Goal: Download file/media

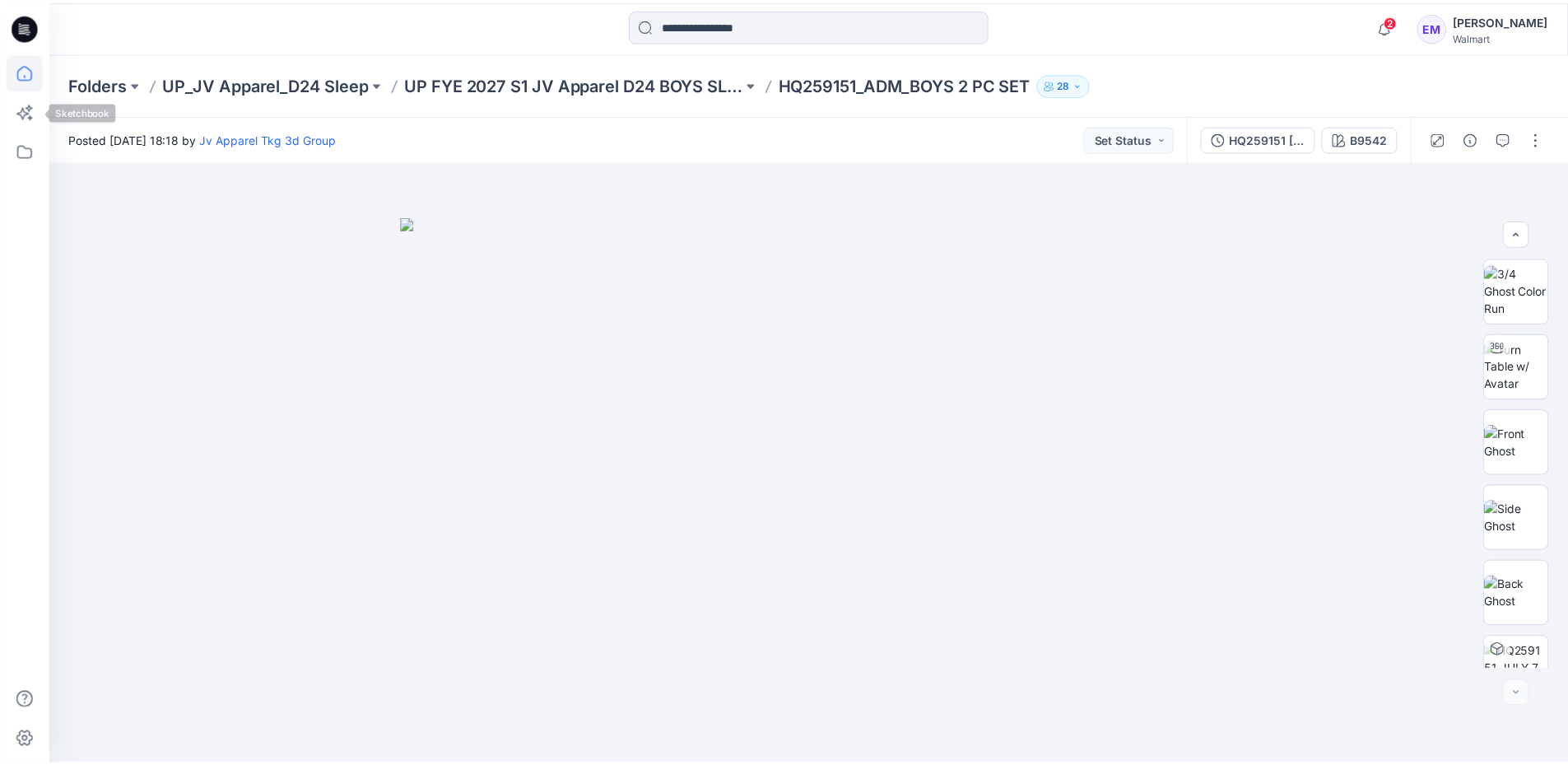
scroll to position [942, 0]
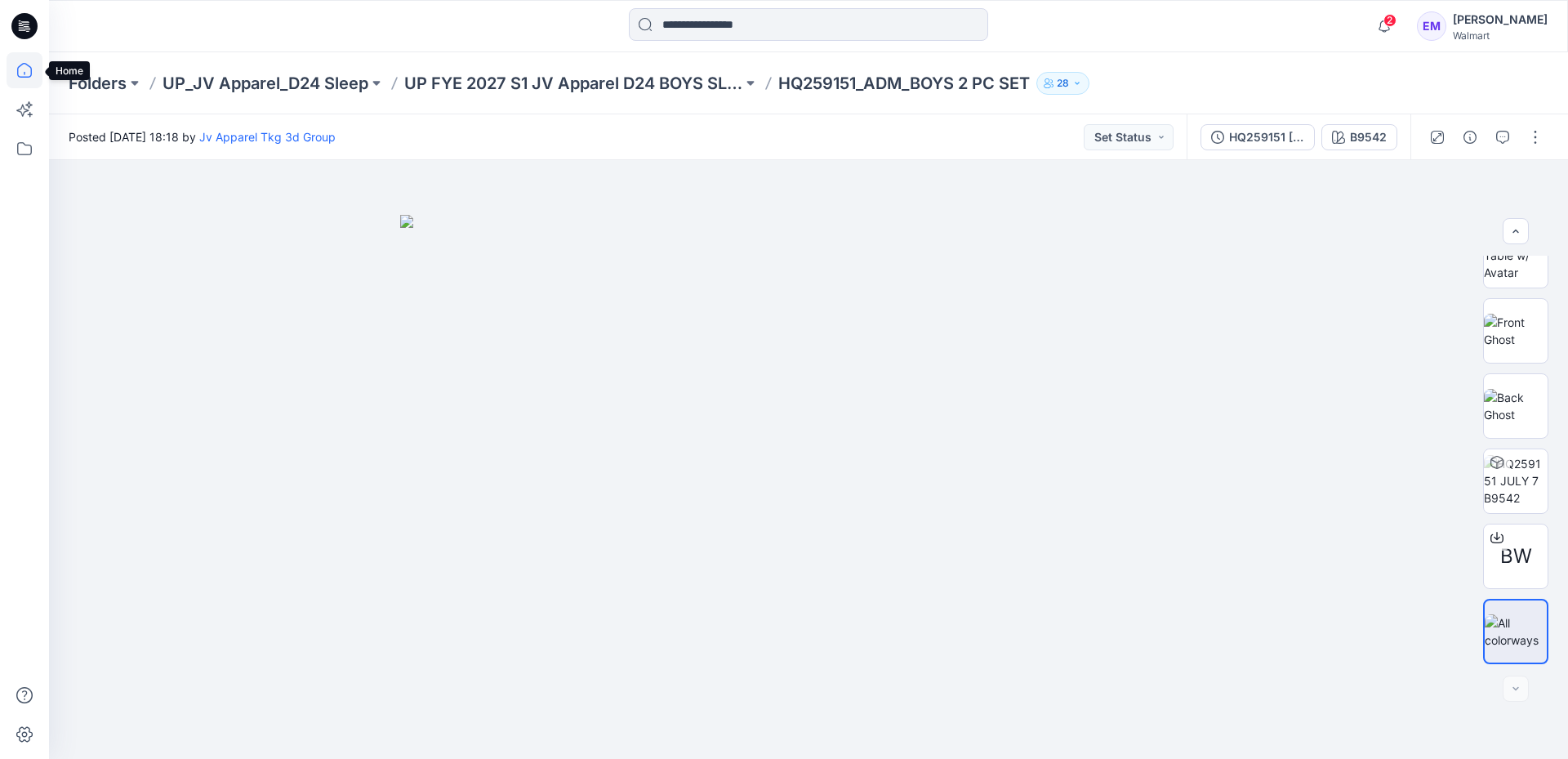
click at [17, 68] on icon at bounding box center [24, 70] width 36 height 36
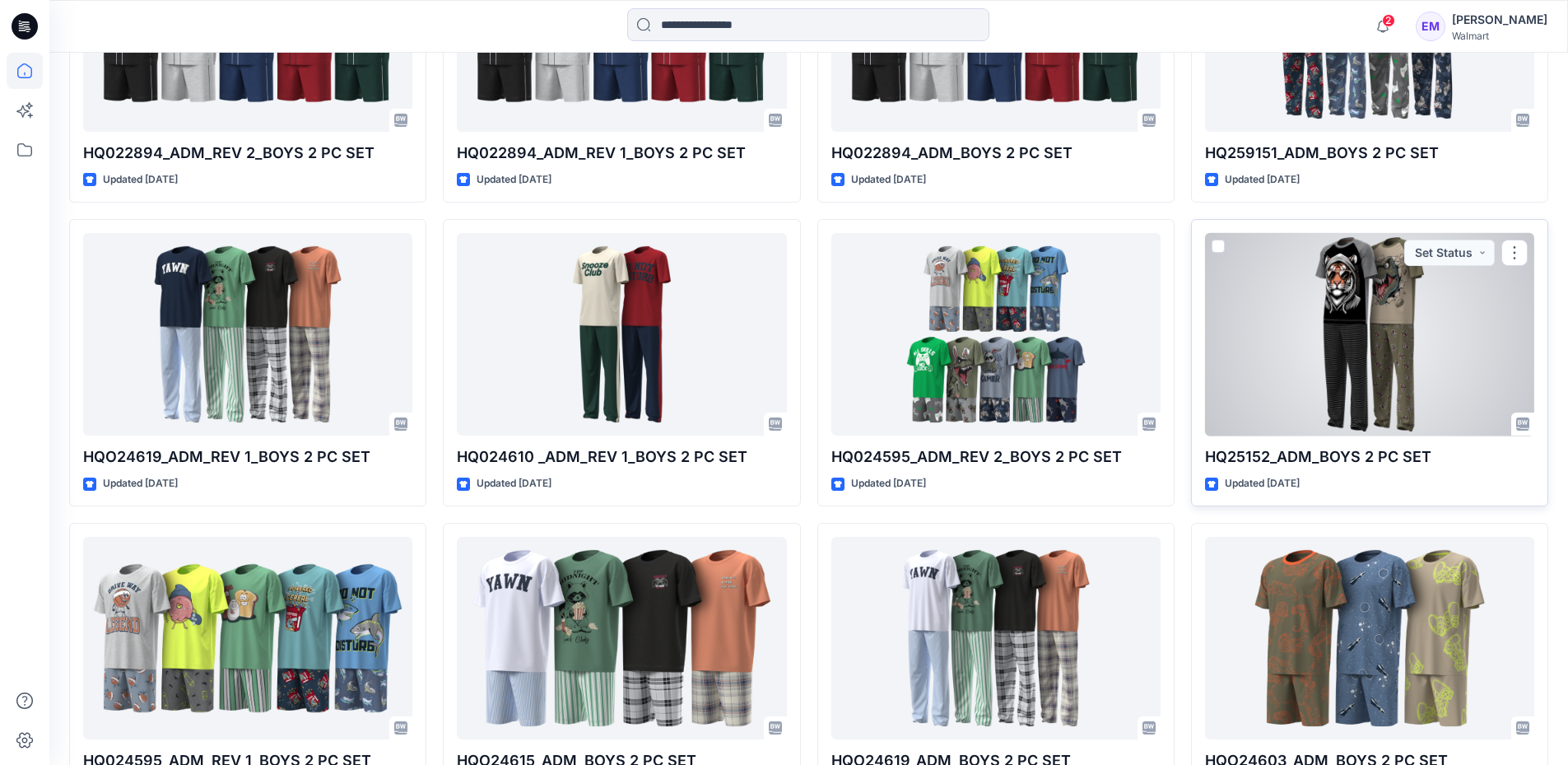
scroll to position [944, 0]
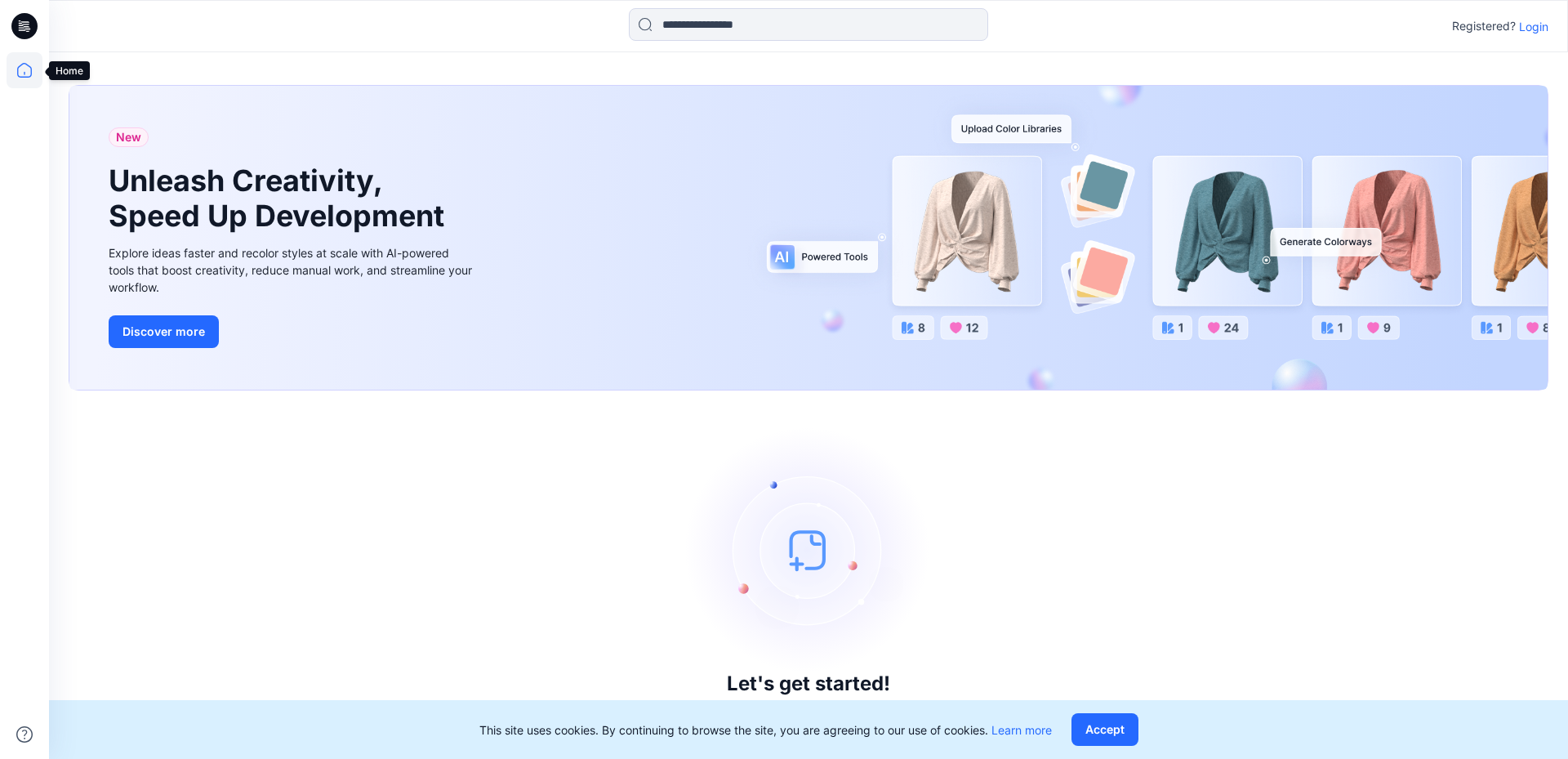
click at [18, 70] on icon at bounding box center [24, 70] width 15 height 15
click at [1103, 733] on button "Accept" at bounding box center [1104, 728] width 67 height 32
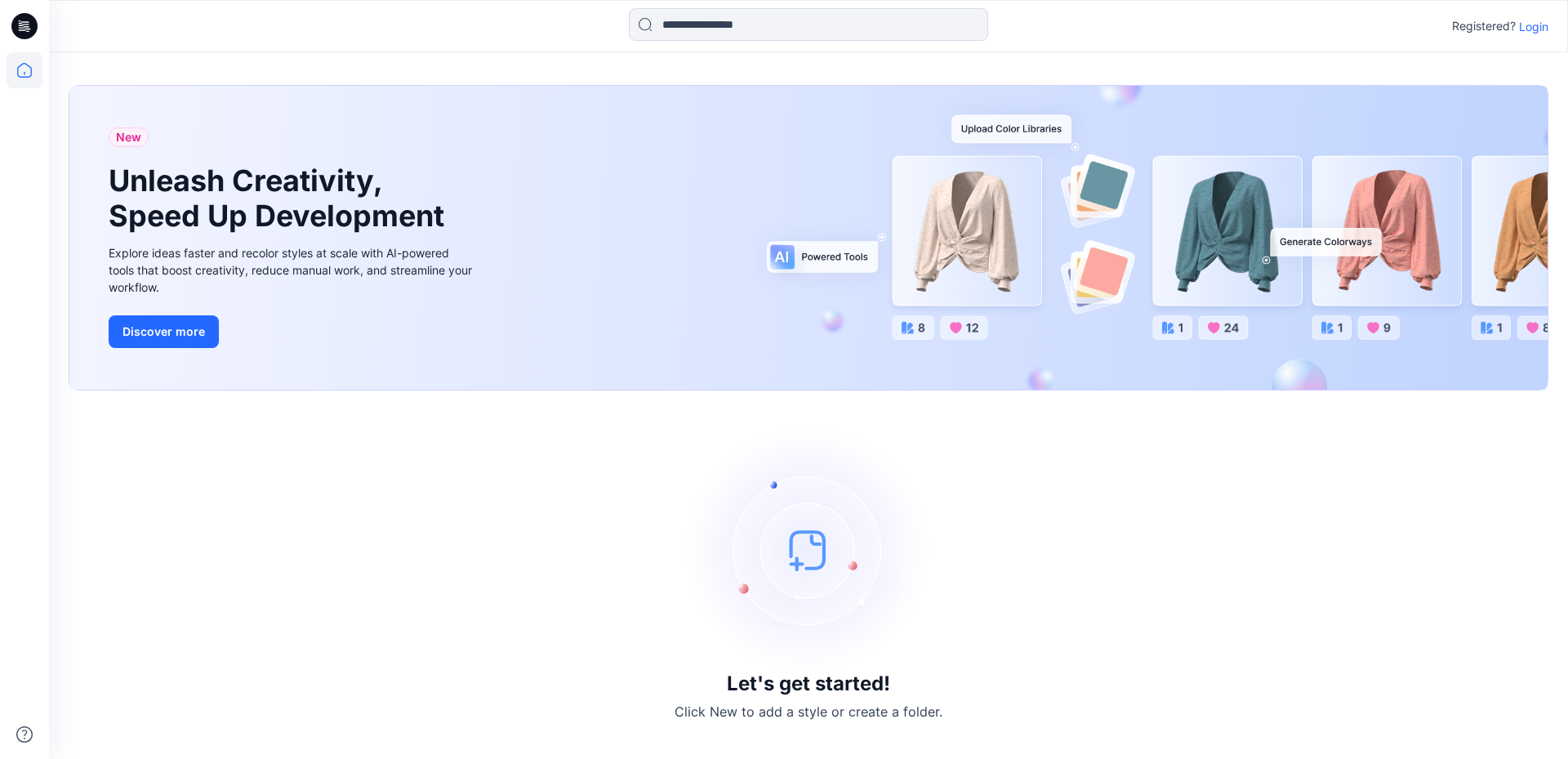
click at [1540, 27] on p "Login" at bounding box center [1534, 27] width 30 height 17
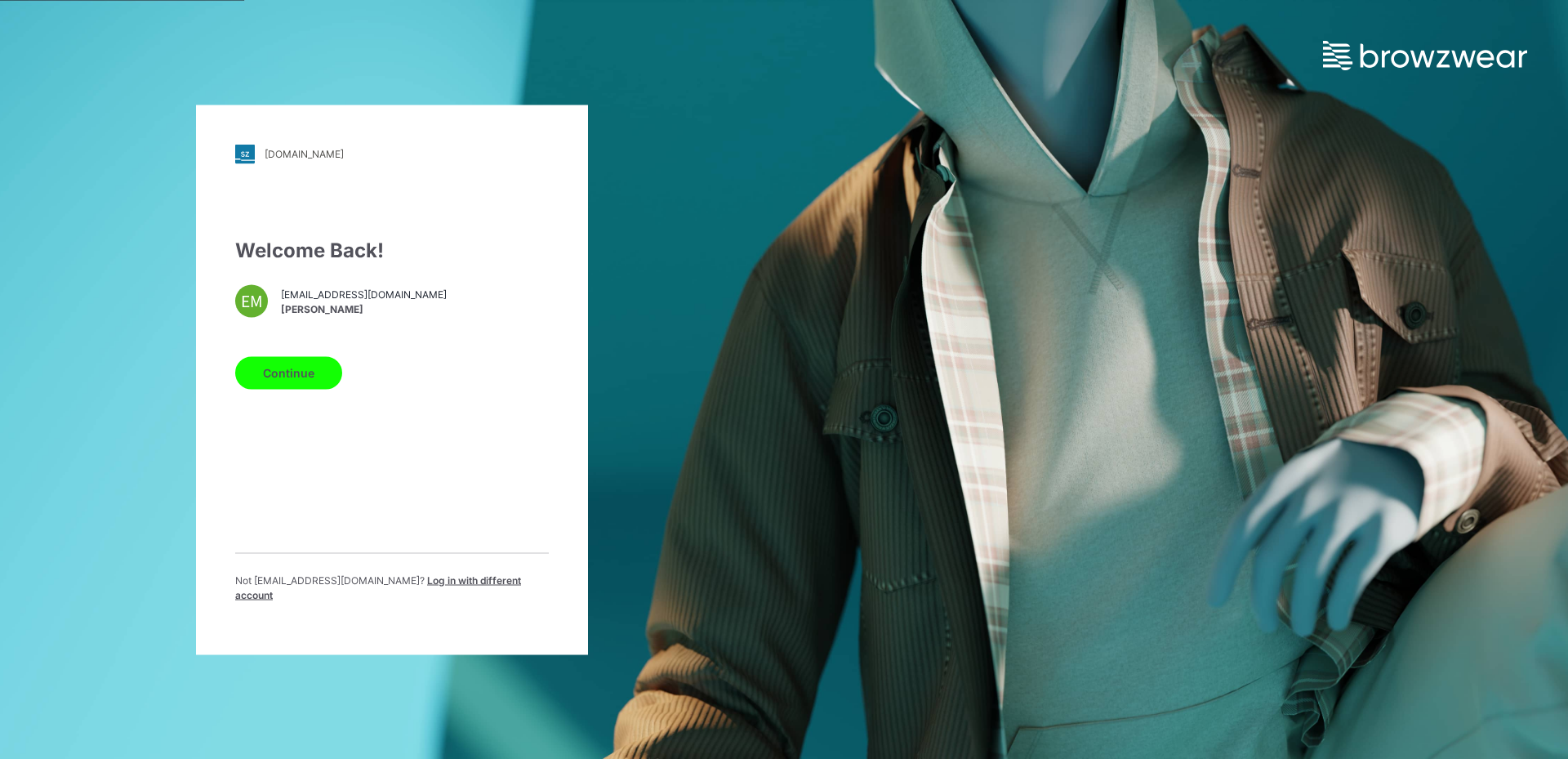
click at [317, 381] on button "Continue" at bounding box center [289, 372] width 107 height 32
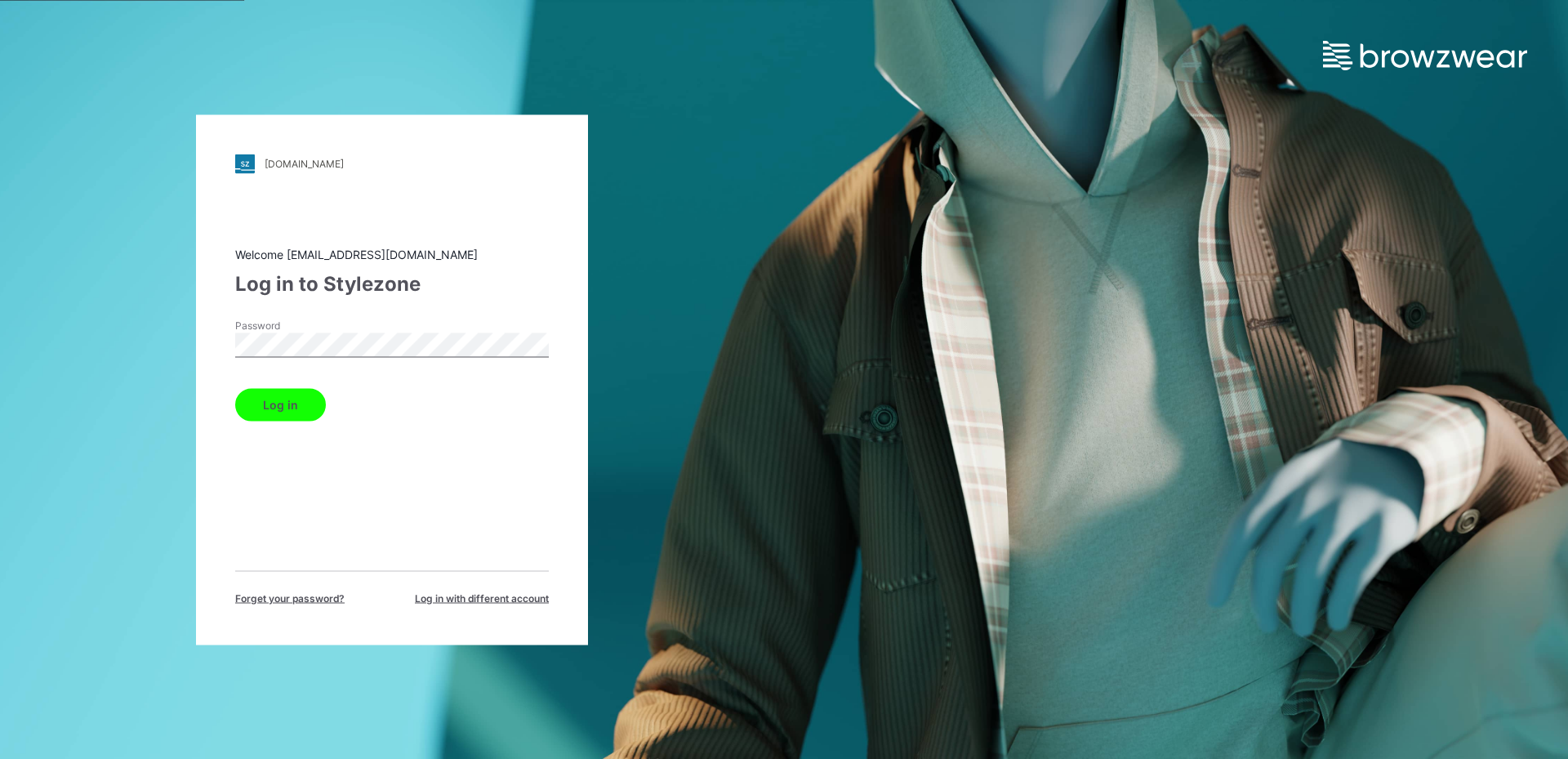
click at [300, 402] on button "Log in" at bounding box center [281, 404] width 91 height 32
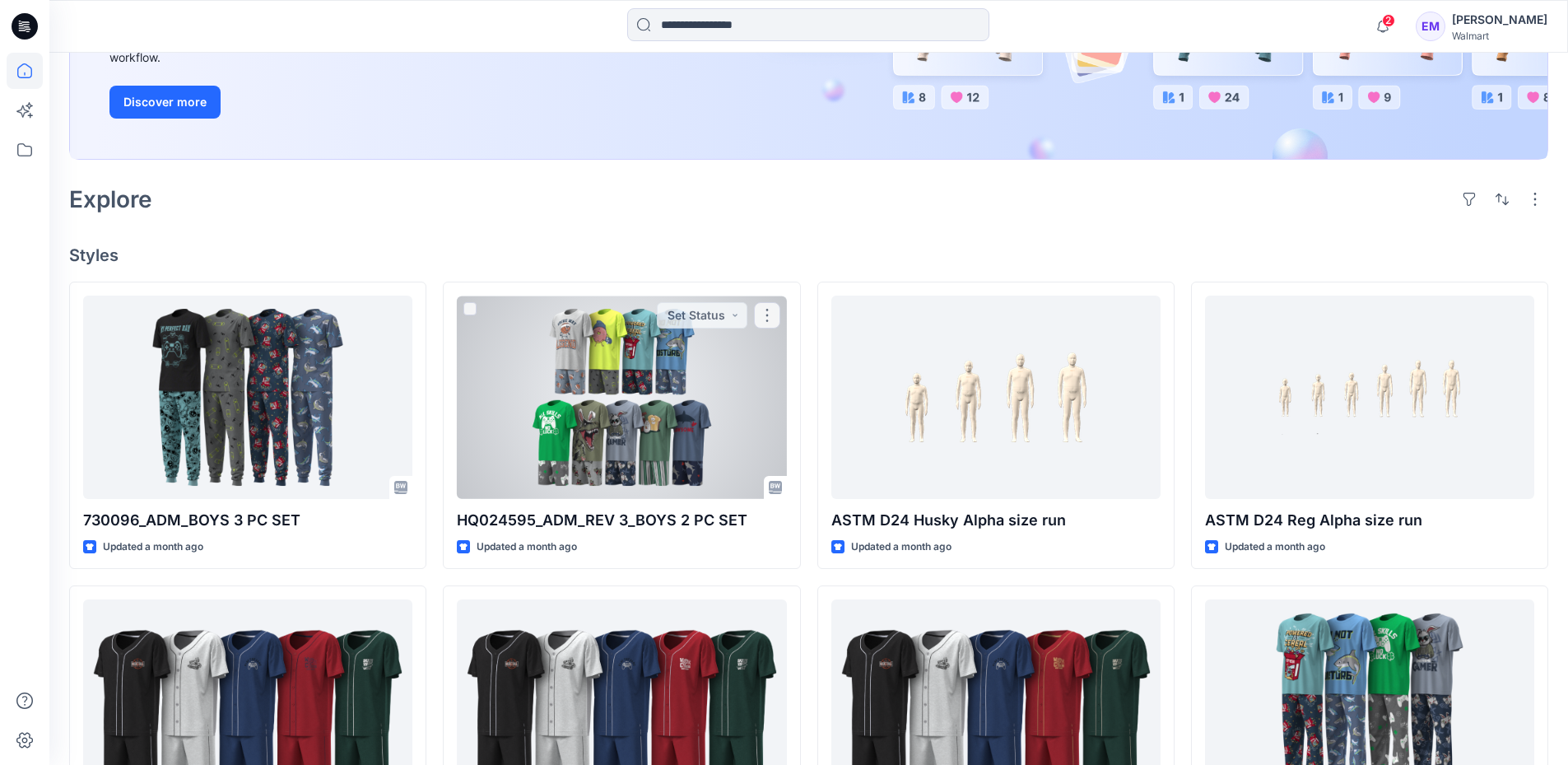
scroll to position [330, 0]
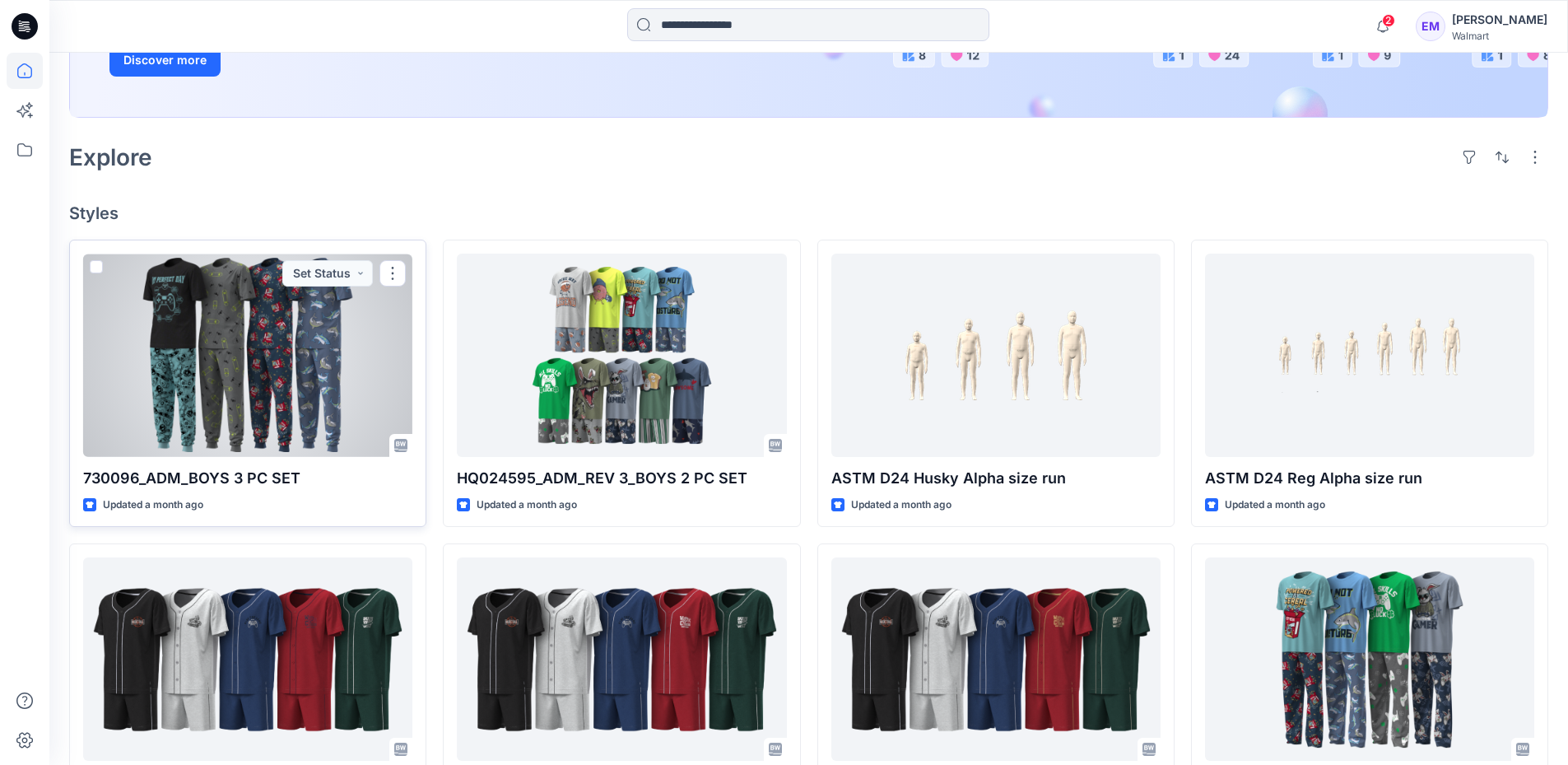
click at [229, 315] on div at bounding box center [248, 354] width 330 height 203
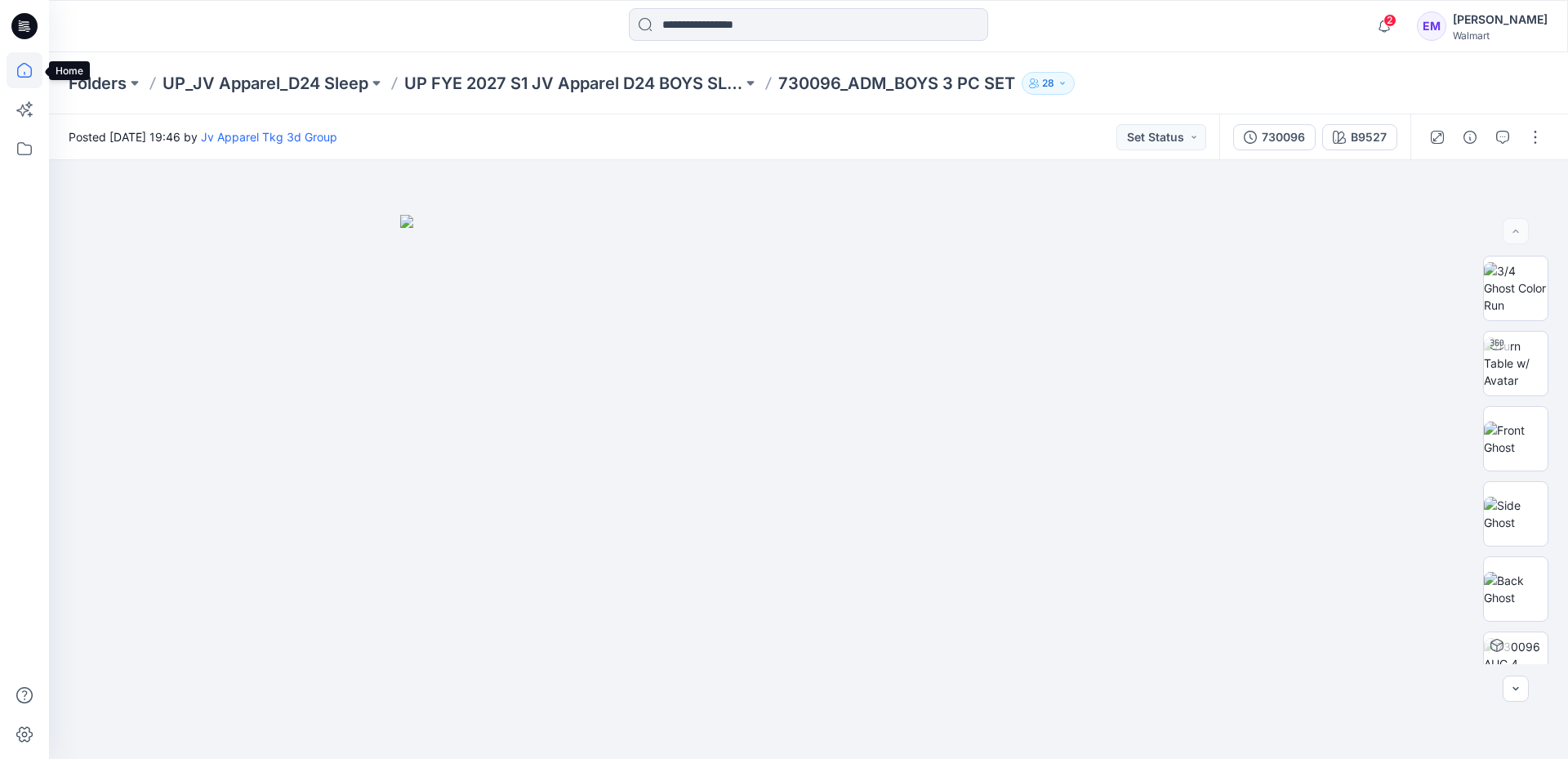
click at [24, 74] on icon at bounding box center [24, 73] width 1 height 3
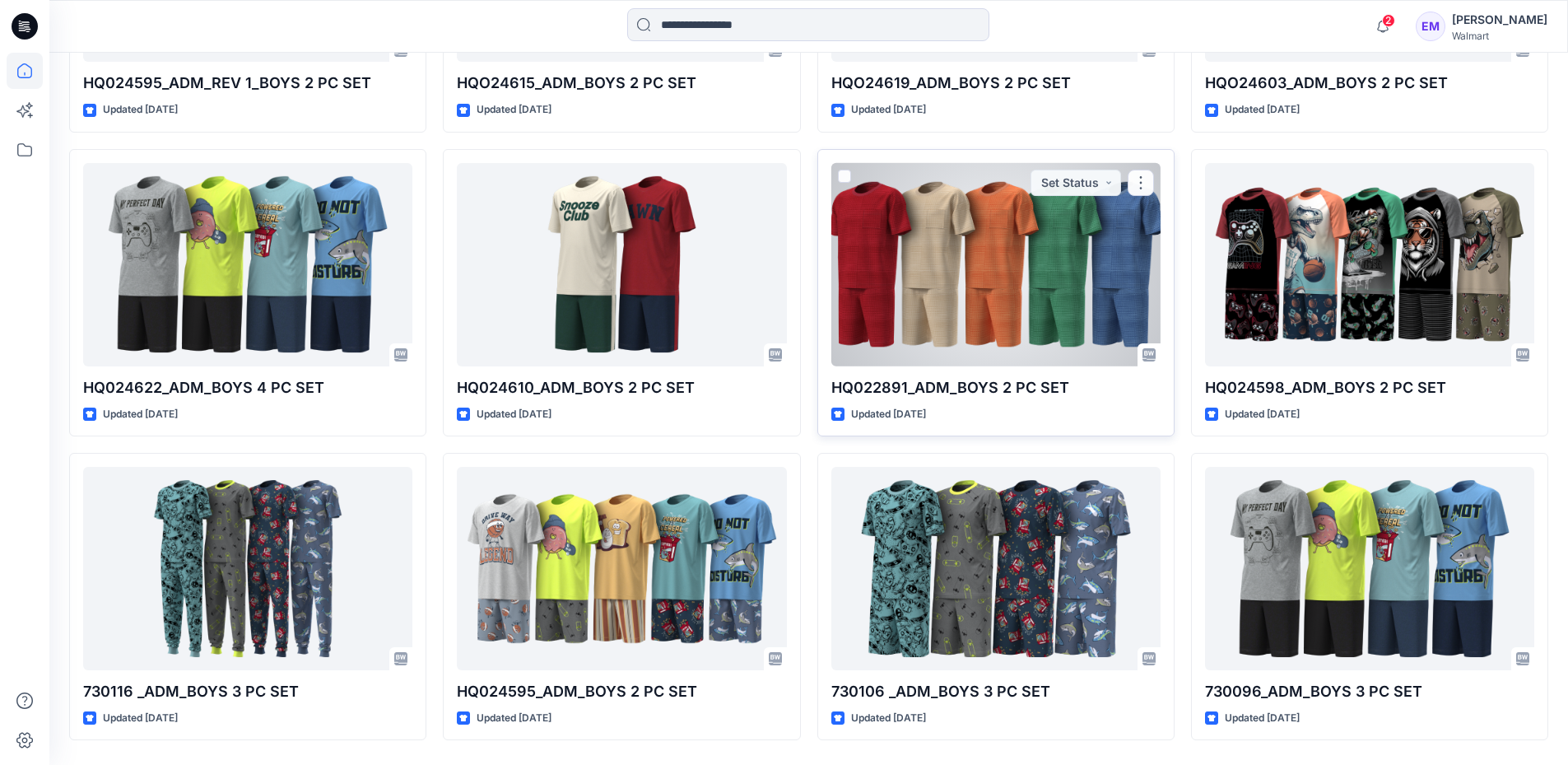
scroll to position [1690, 0]
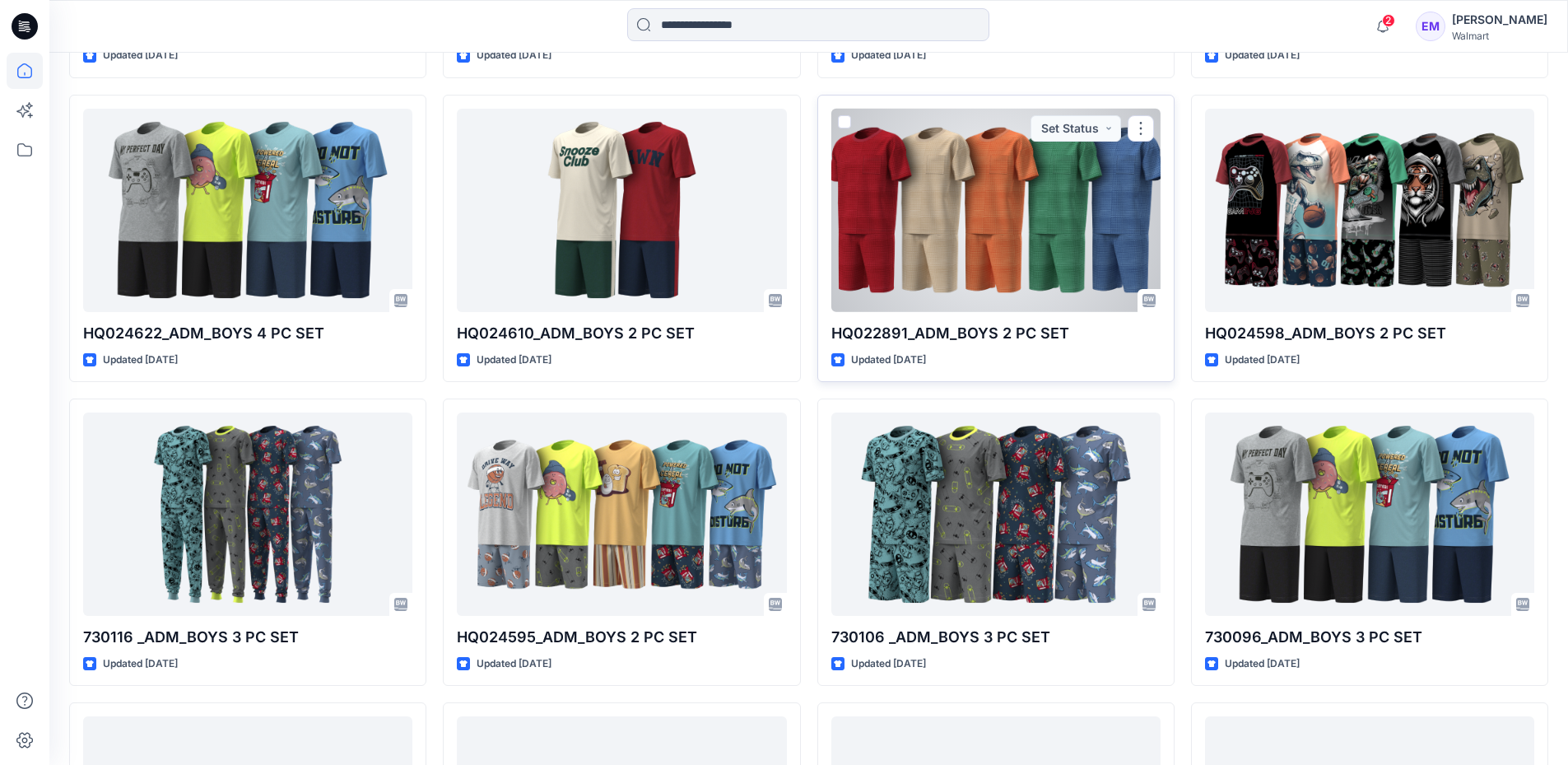
click at [943, 202] on div at bounding box center [996, 210] width 330 height 203
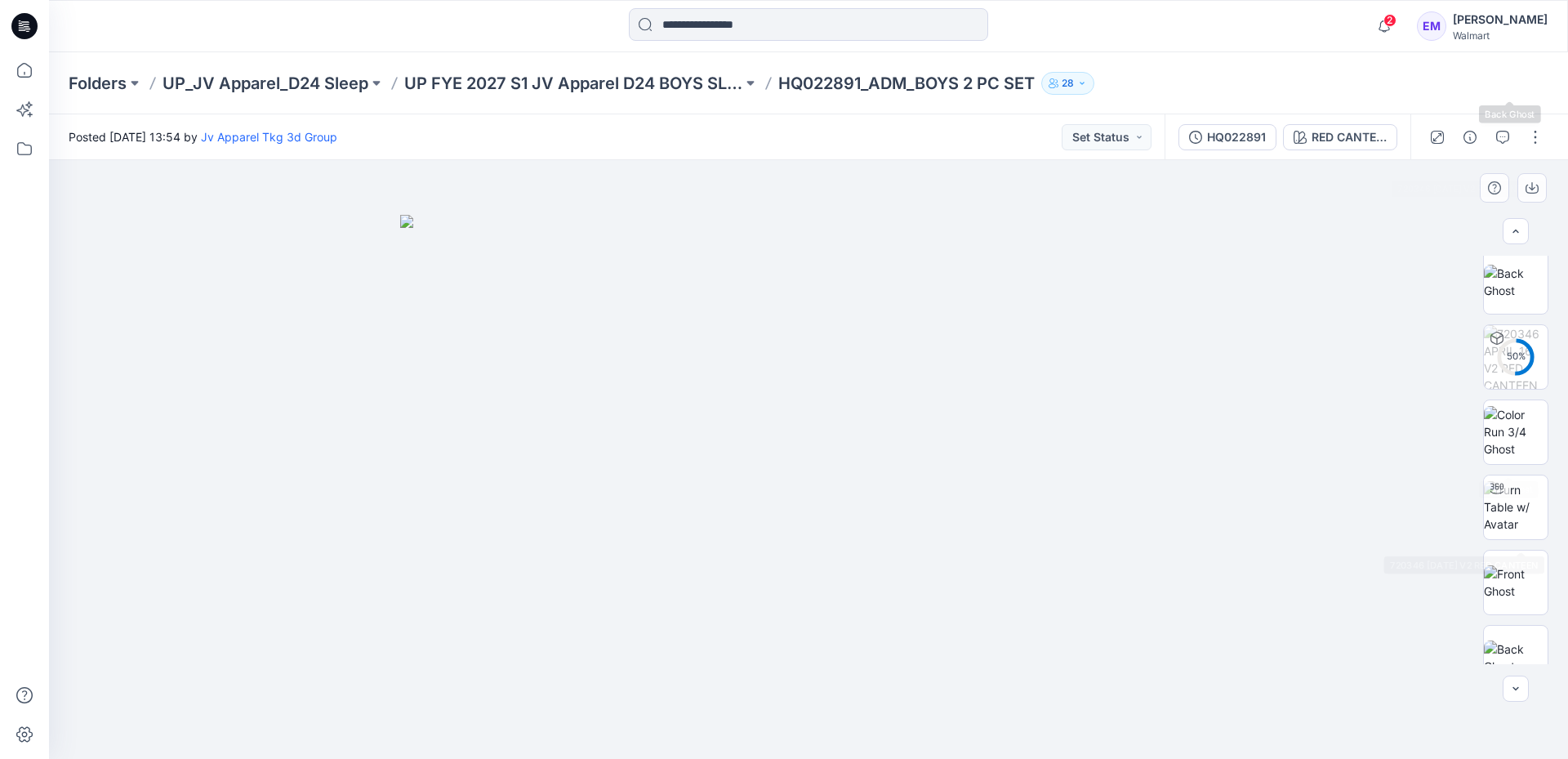
scroll to position [899, 0]
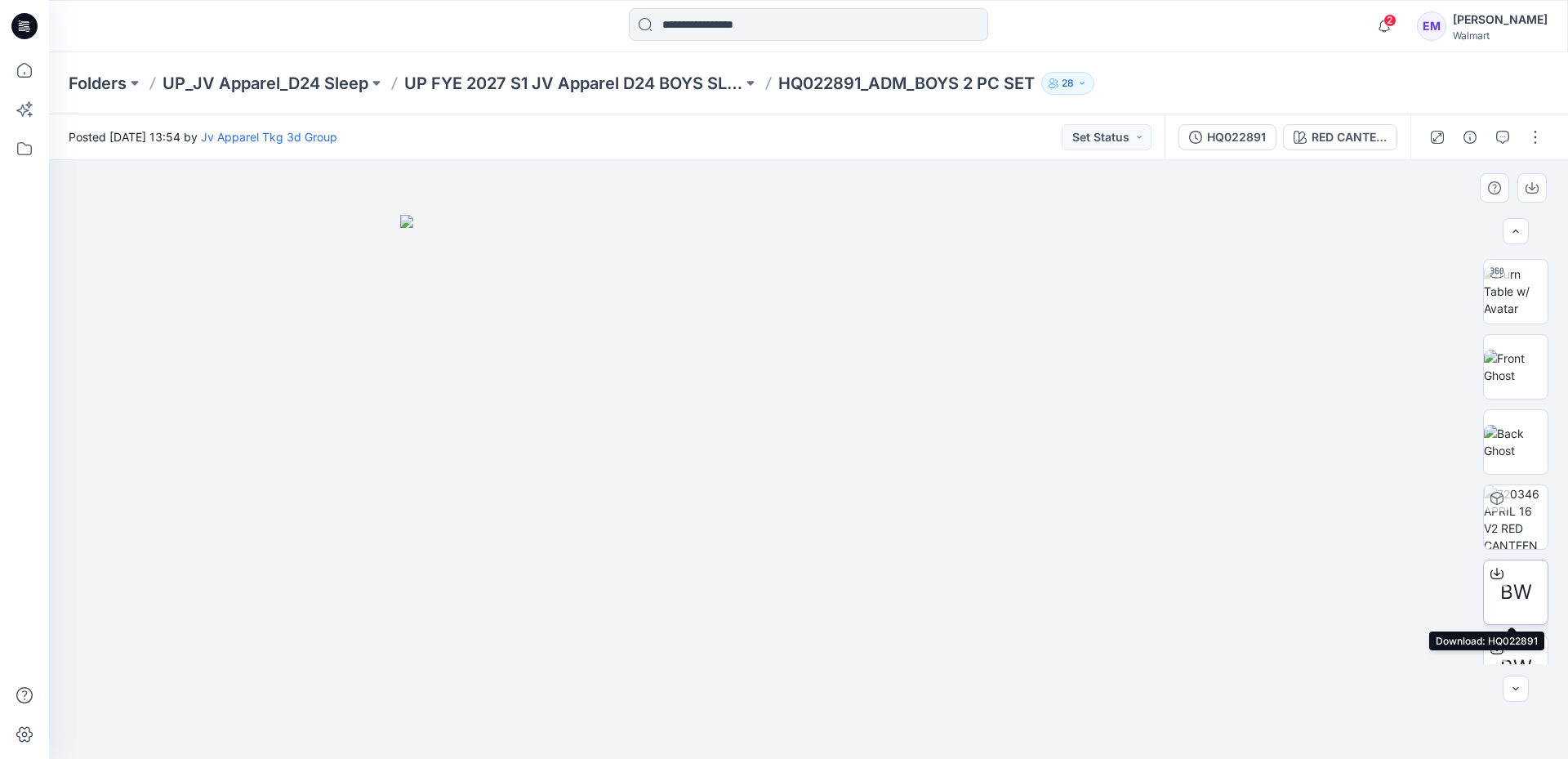
click at [1509, 582] on span "BW" at bounding box center [1516, 592] width 32 height 30
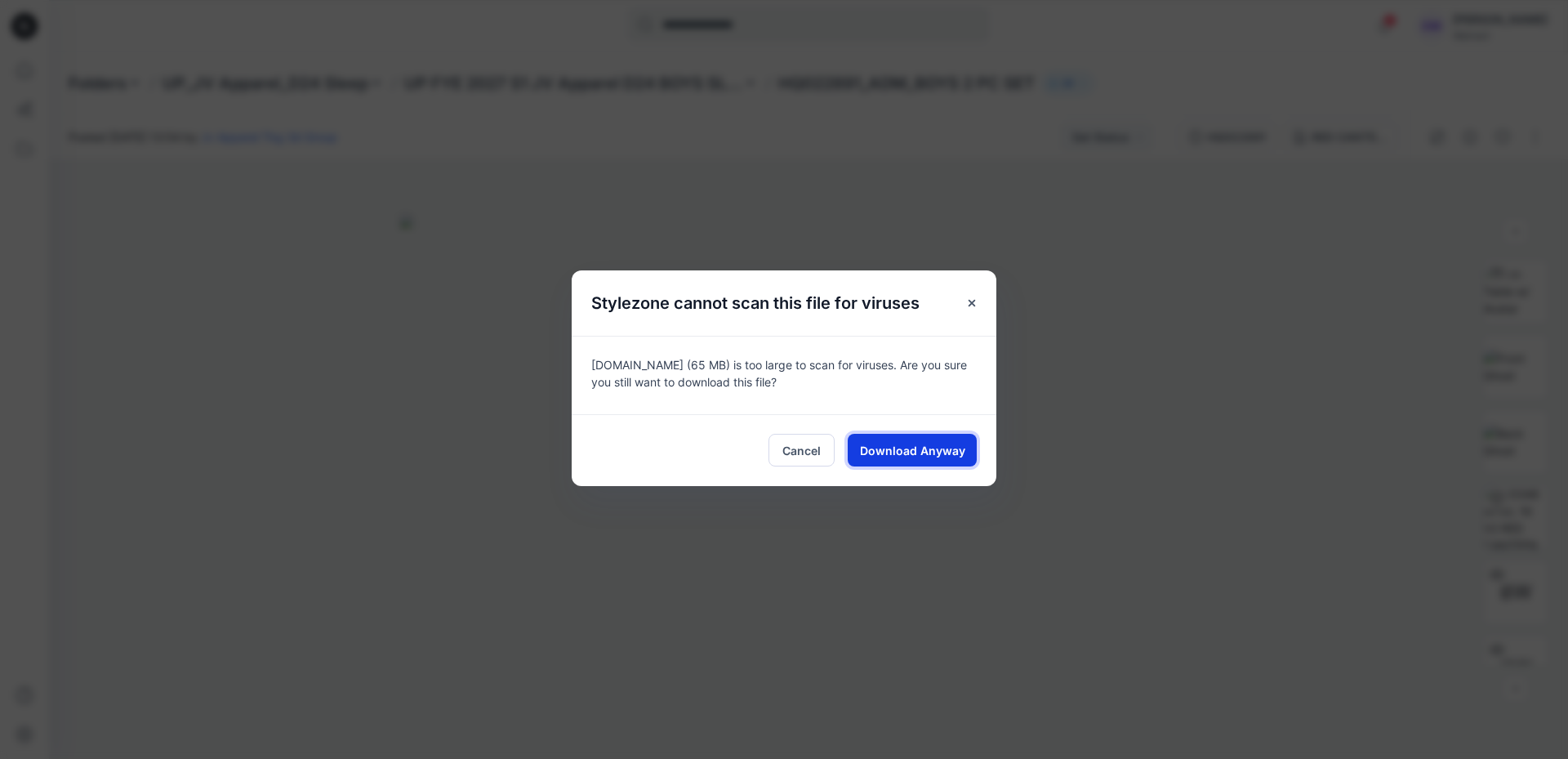
click at [937, 446] on span "Download Anyway" at bounding box center [912, 451] width 106 height 17
